Goal: Task Accomplishment & Management: Complete application form

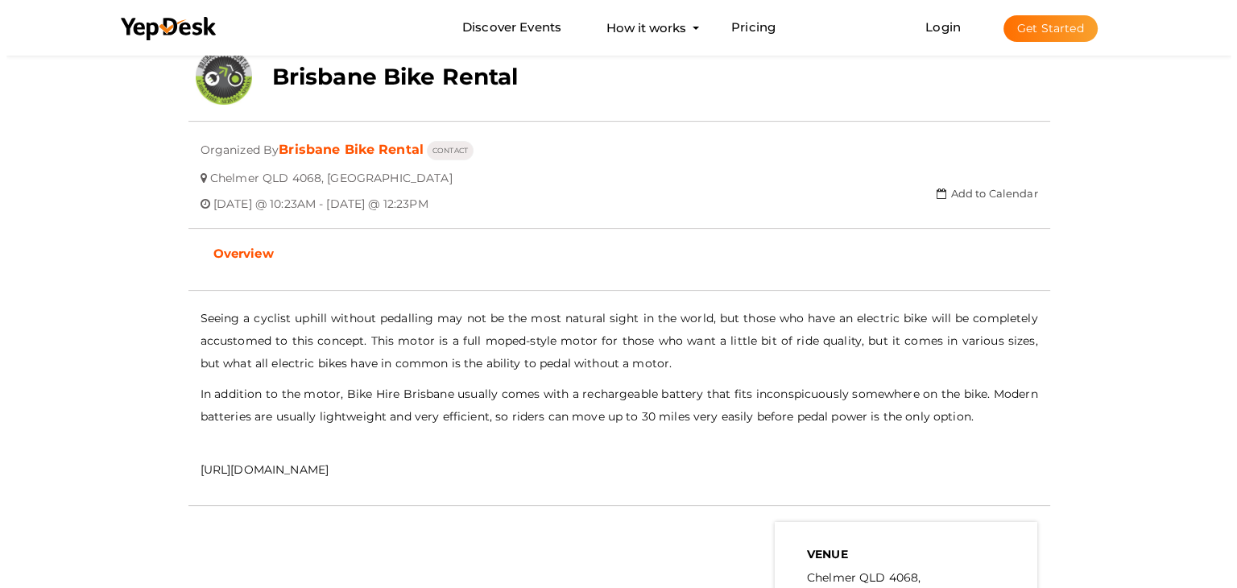
scroll to position [213, 0]
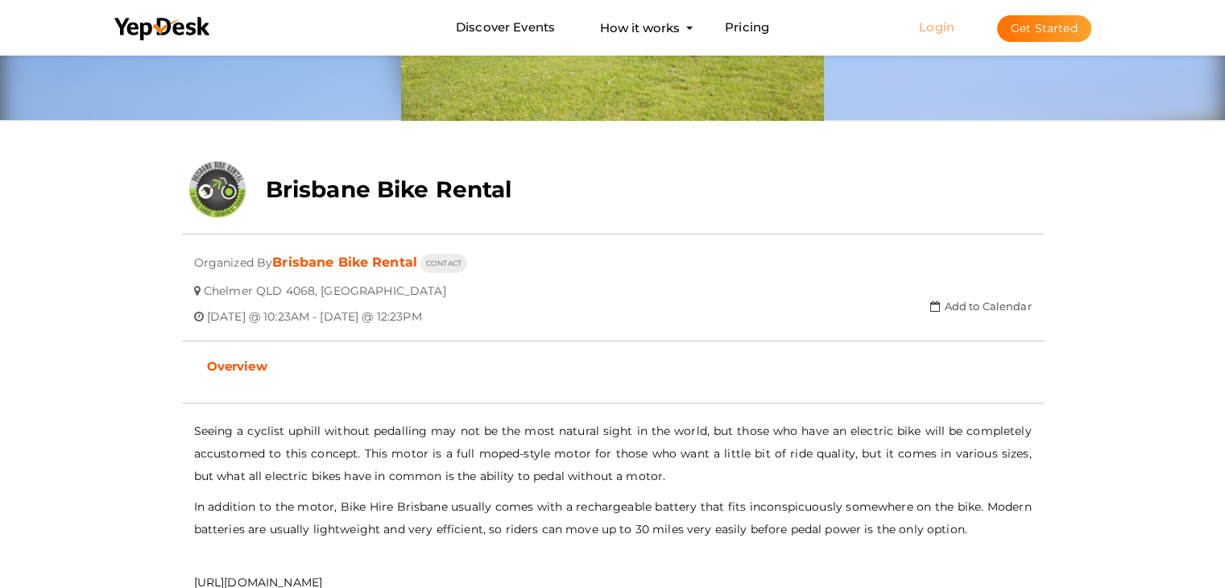
click at [929, 30] on link "Login" at bounding box center [936, 26] width 35 height 15
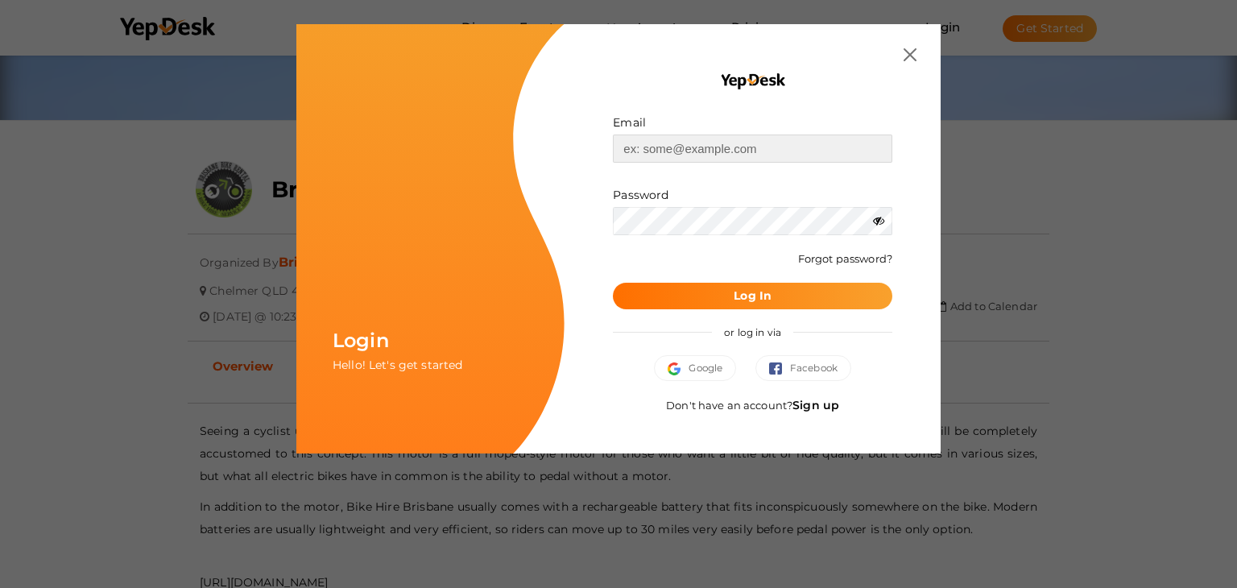
click at [709, 151] on input "text" at bounding box center [752, 148] width 279 height 28
paste input "[EMAIL_ADDRESS][DOMAIN_NAME]"
type input "[EMAIL_ADDRESS][DOMAIN_NAME]"
click at [748, 287] on span "Log In" at bounding box center [753, 295] width 38 height 17
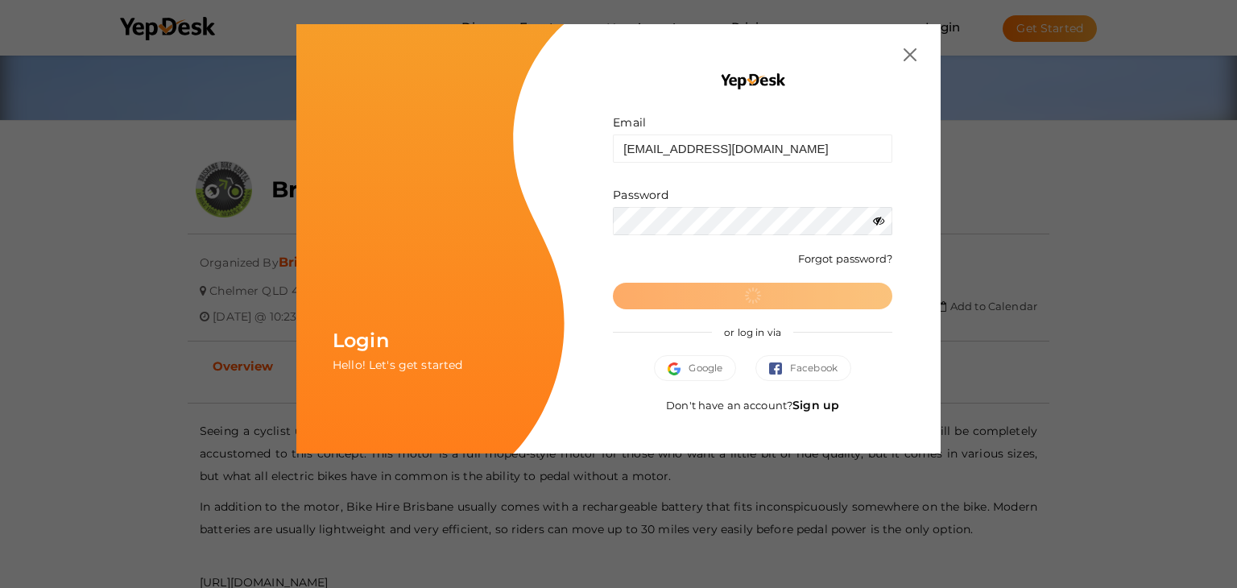
scroll to position [0, 0]
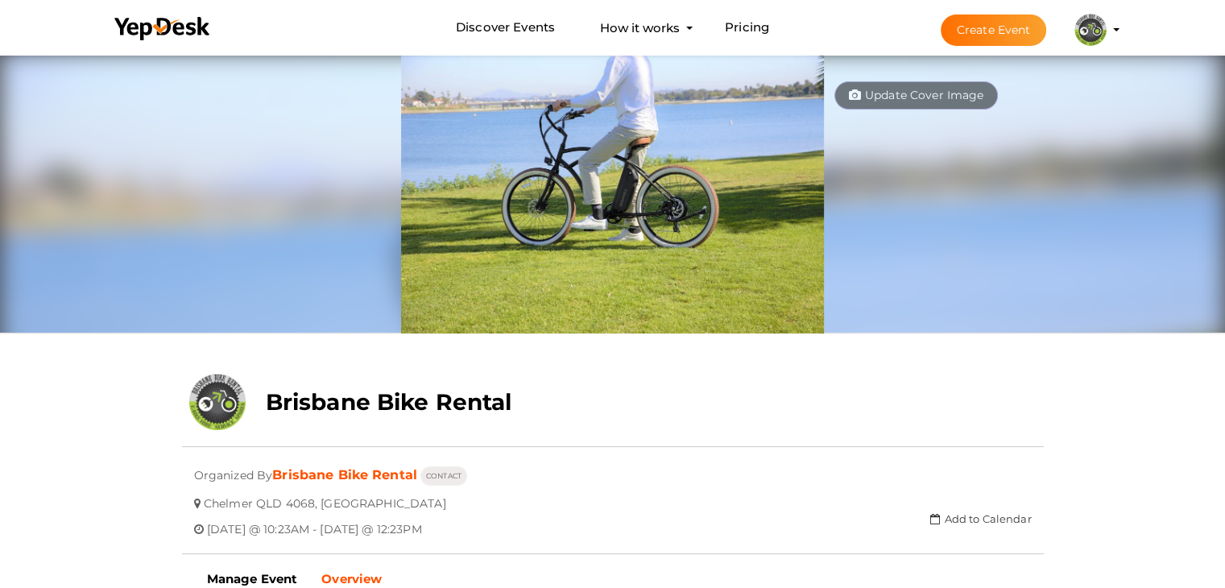
click at [1007, 27] on button "Create Event" at bounding box center [994, 29] width 106 height 31
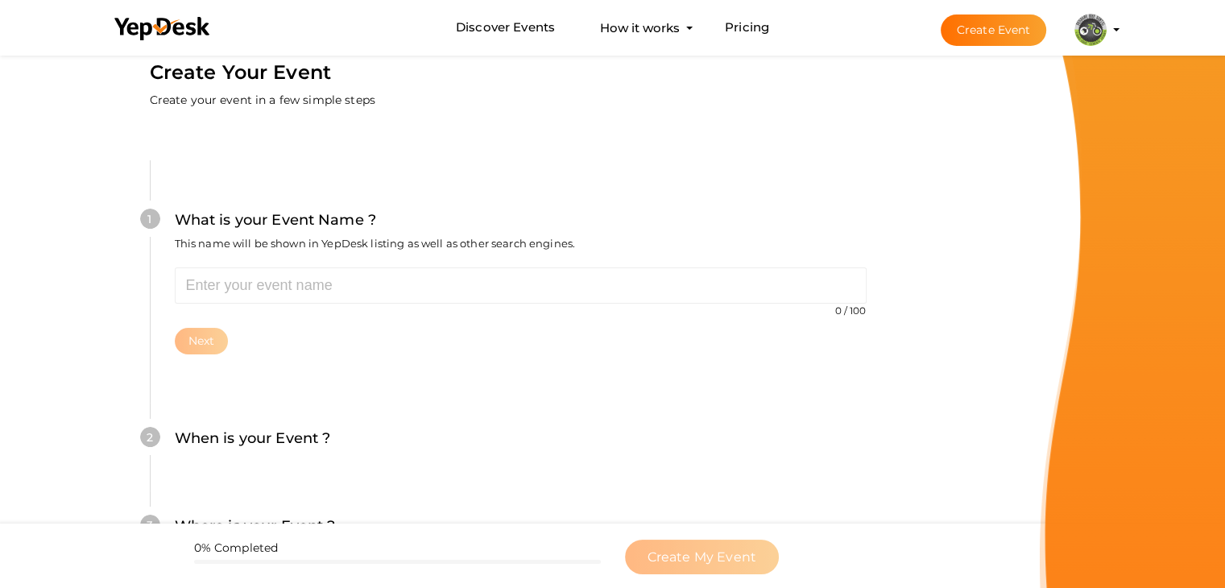
scroll to position [81, 0]
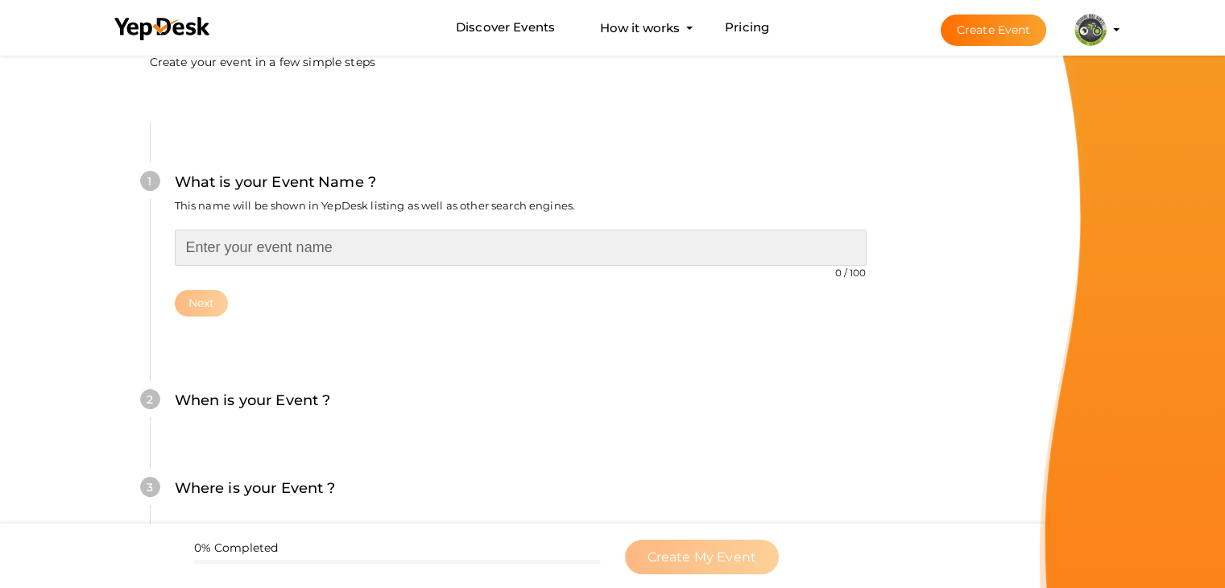
click at [318, 250] on input "text" at bounding box center [521, 247] width 692 height 36
click at [308, 250] on input "text" at bounding box center [521, 247] width 692 height 36
